Goal: Navigation & Orientation: Find specific page/section

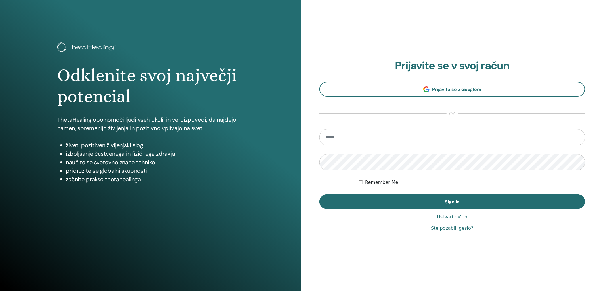
type input "**********"
click at [319, 194] on button "Sign In" at bounding box center [452, 201] width 266 height 15
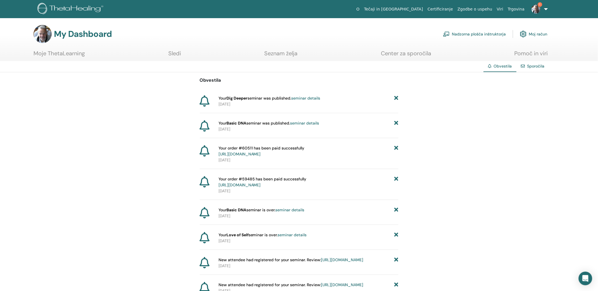
click at [175, 53] on link "Sledi" at bounding box center [174, 55] width 13 height 11
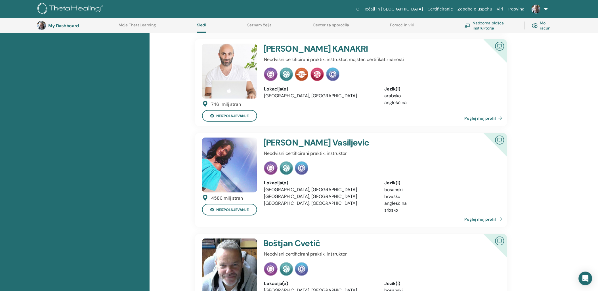
scroll to position [172, 0]
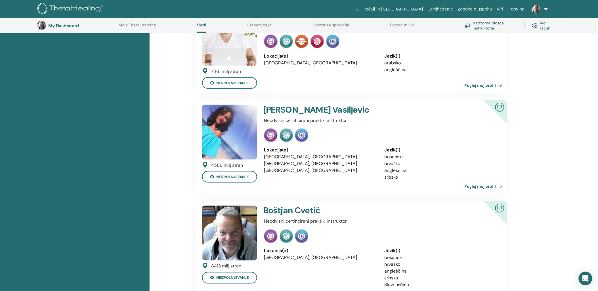
click at [231, 238] on img at bounding box center [229, 233] width 55 height 55
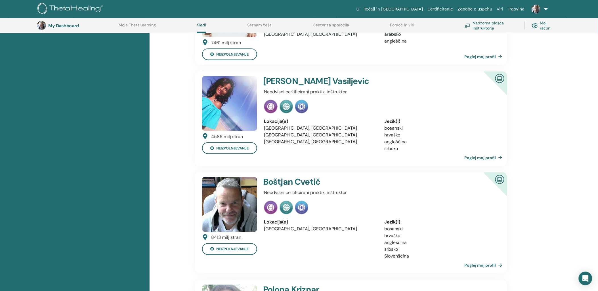
scroll to position [236, 0]
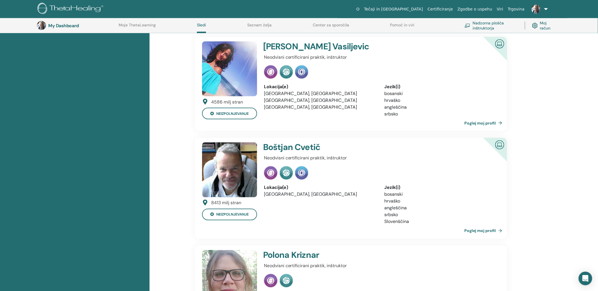
click at [484, 229] on link "Poglej moj profil" at bounding box center [485, 230] width 40 height 11
click at [481, 227] on link "Poglej moj profil" at bounding box center [485, 230] width 40 height 11
